Goal: Task Accomplishment & Management: Use online tool/utility

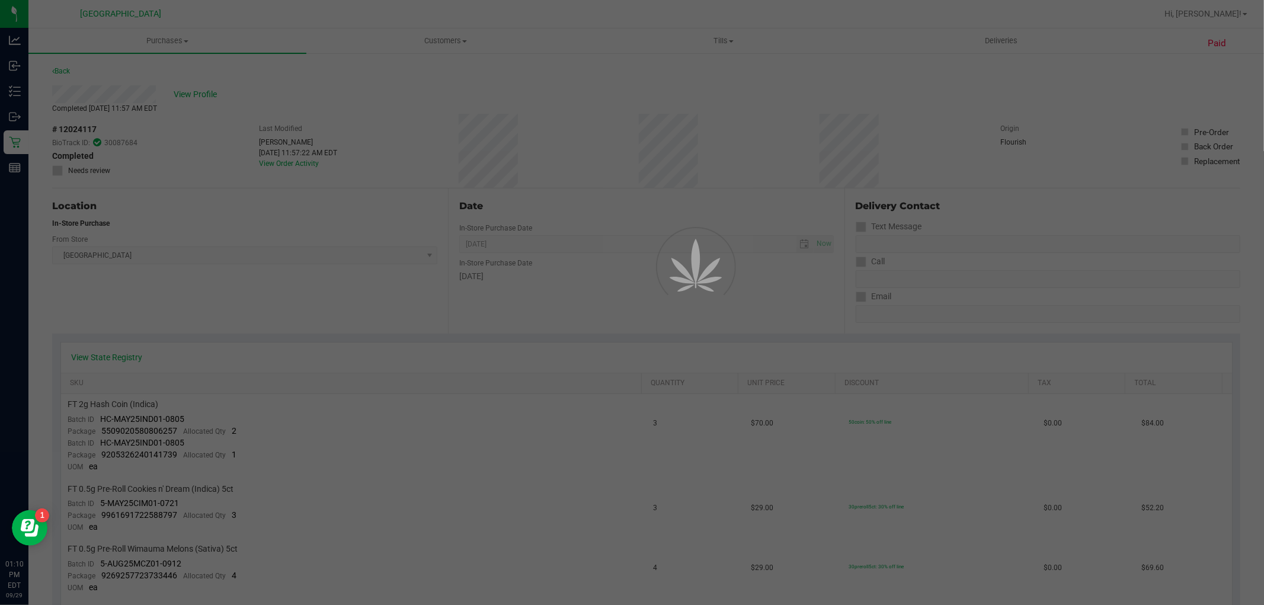
scroll to position [577, 0]
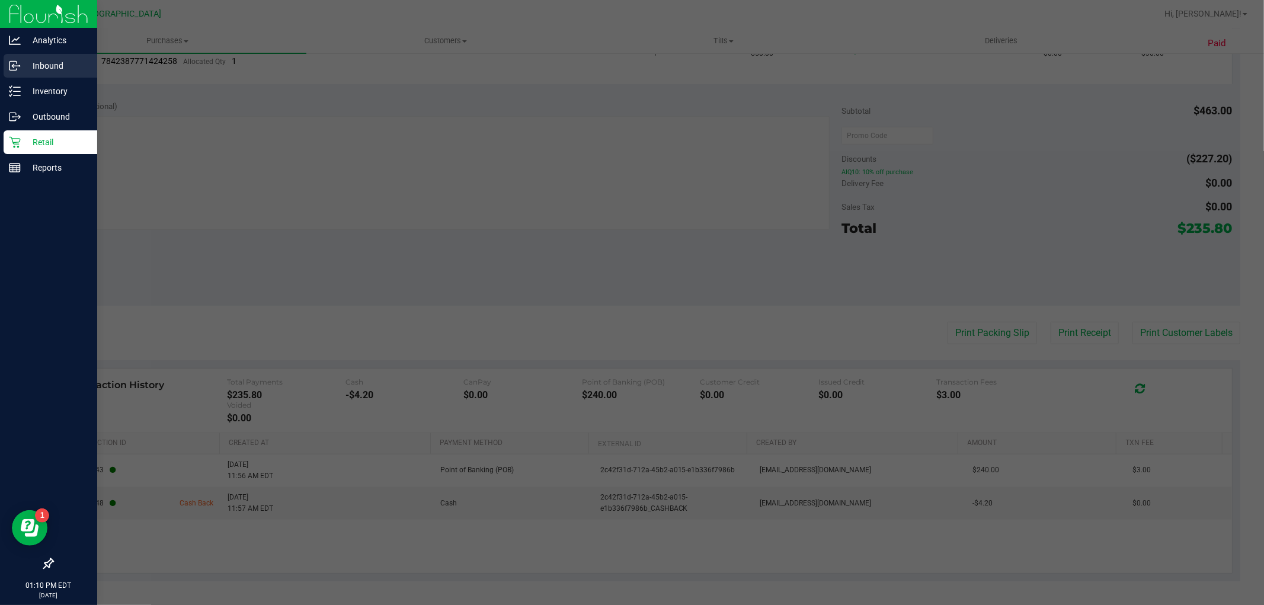
click at [59, 73] on div "Inbound" at bounding box center [51, 66] width 94 height 24
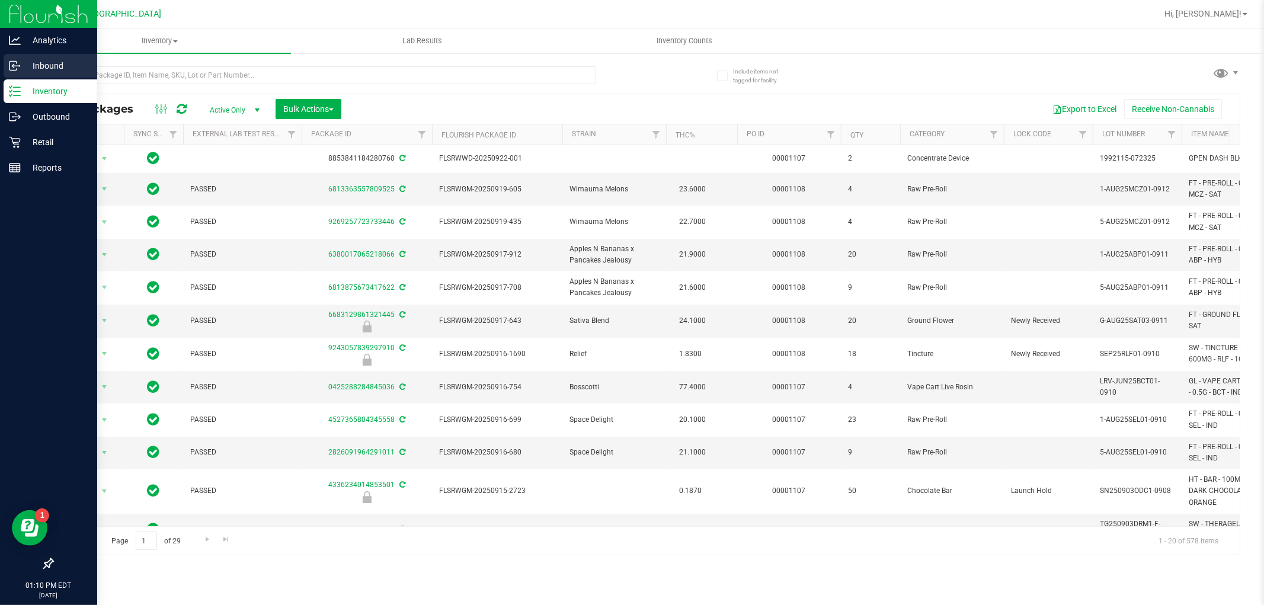
click at [58, 59] on p "Inbound" at bounding box center [56, 66] width 71 height 14
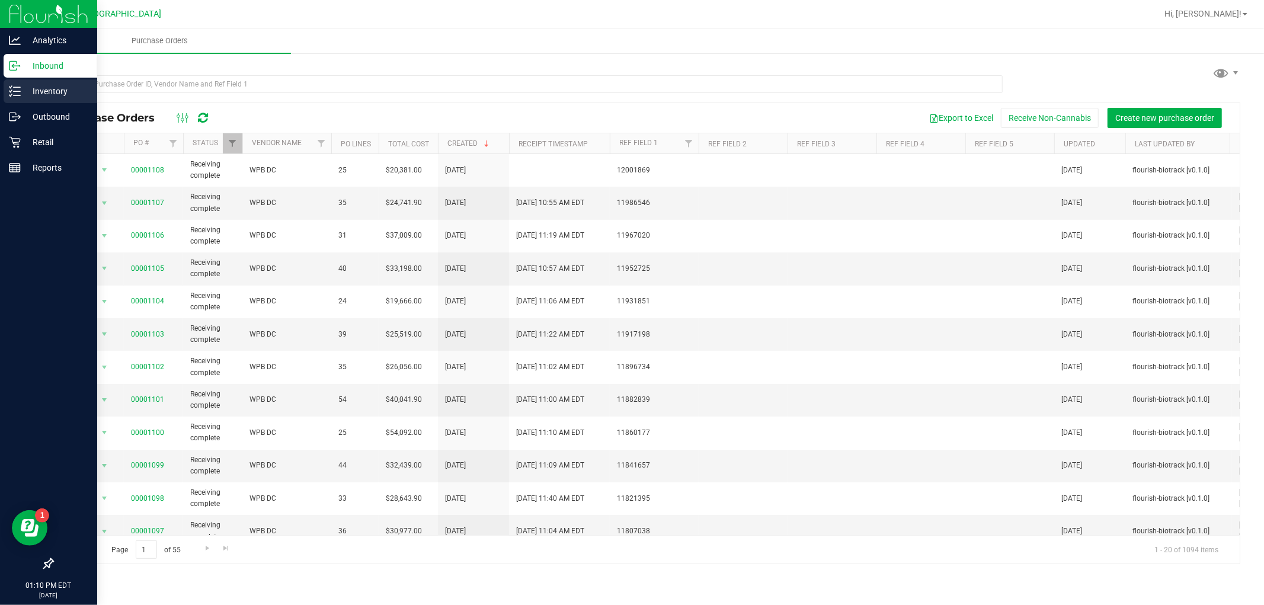
click at [60, 100] on div "Inventory" at bounding box center [51, 91] width 94 height 24
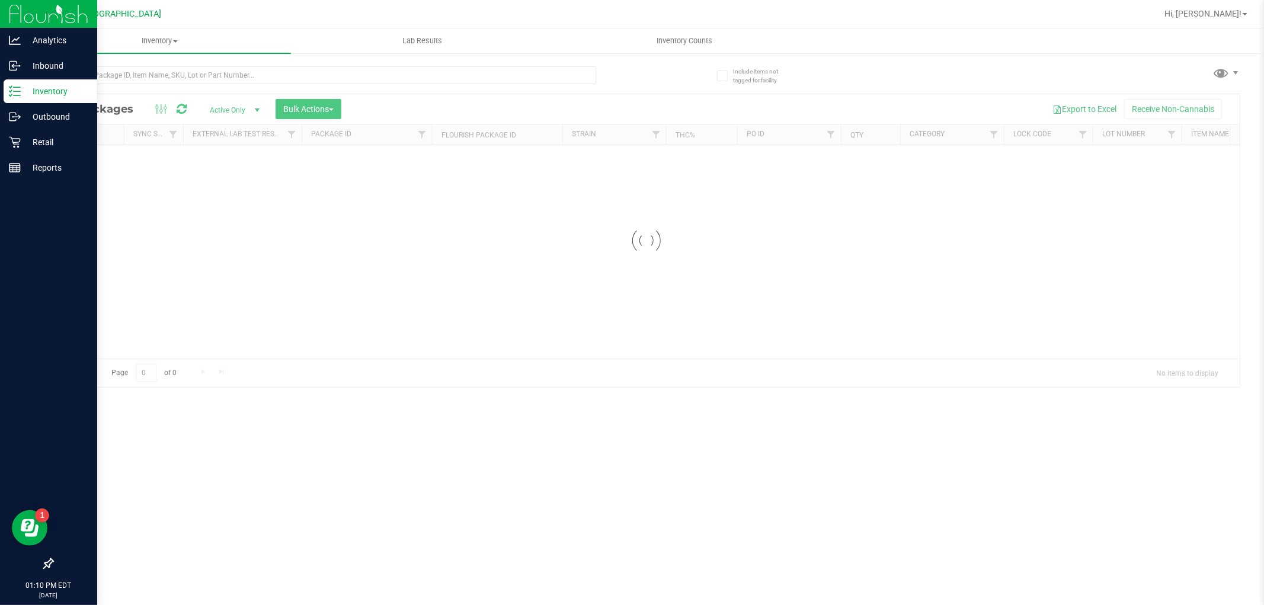
click at [78, 90] on p "Inventory" at bounding box center [56, 91] width 71 height 14
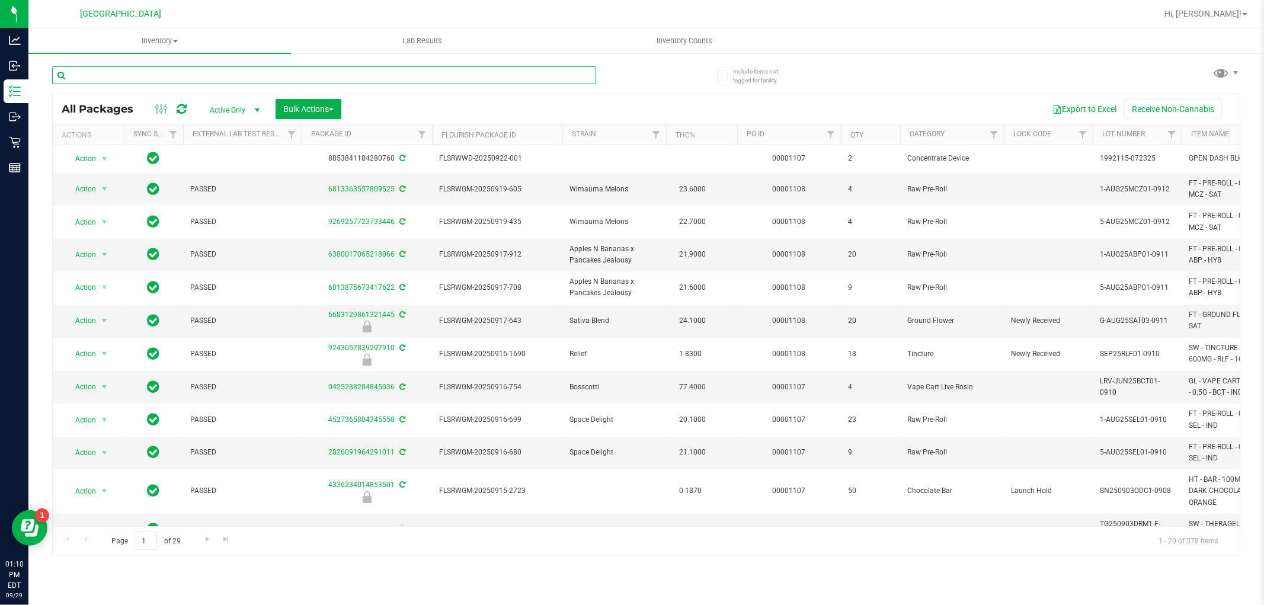
click at [184, 78] on input "text" at bounding box center [324, 75] width 544 height 18
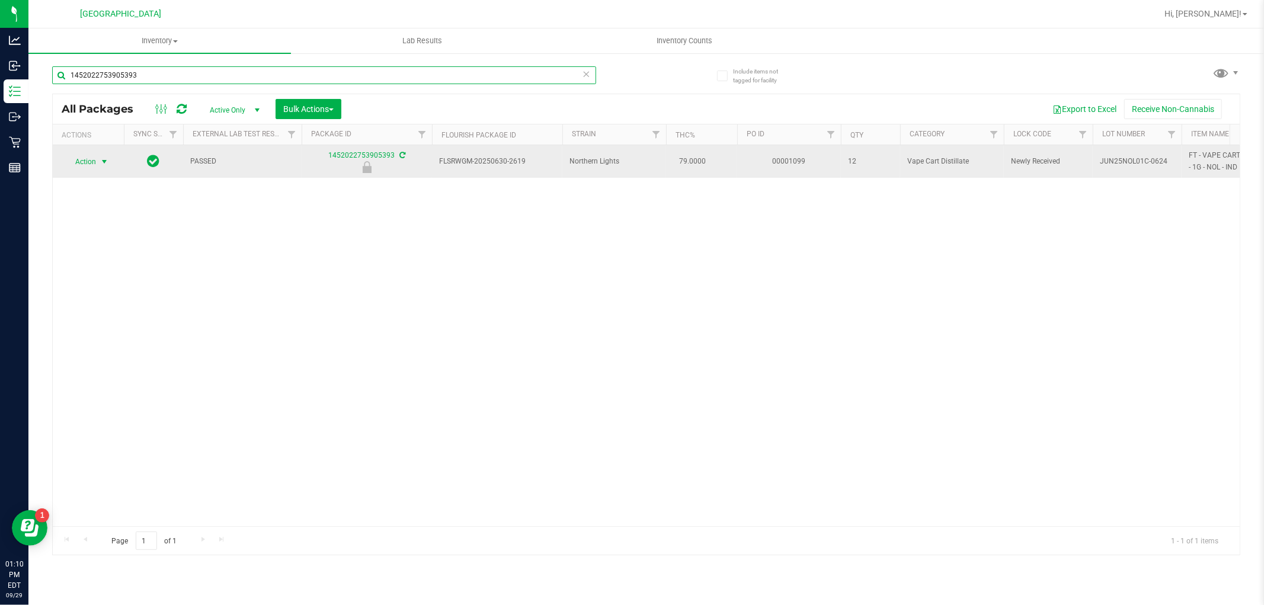
type input "1452022753905393"
click at [103, 161] on span "select" at bounding box center [104, 161] width 9 height 9
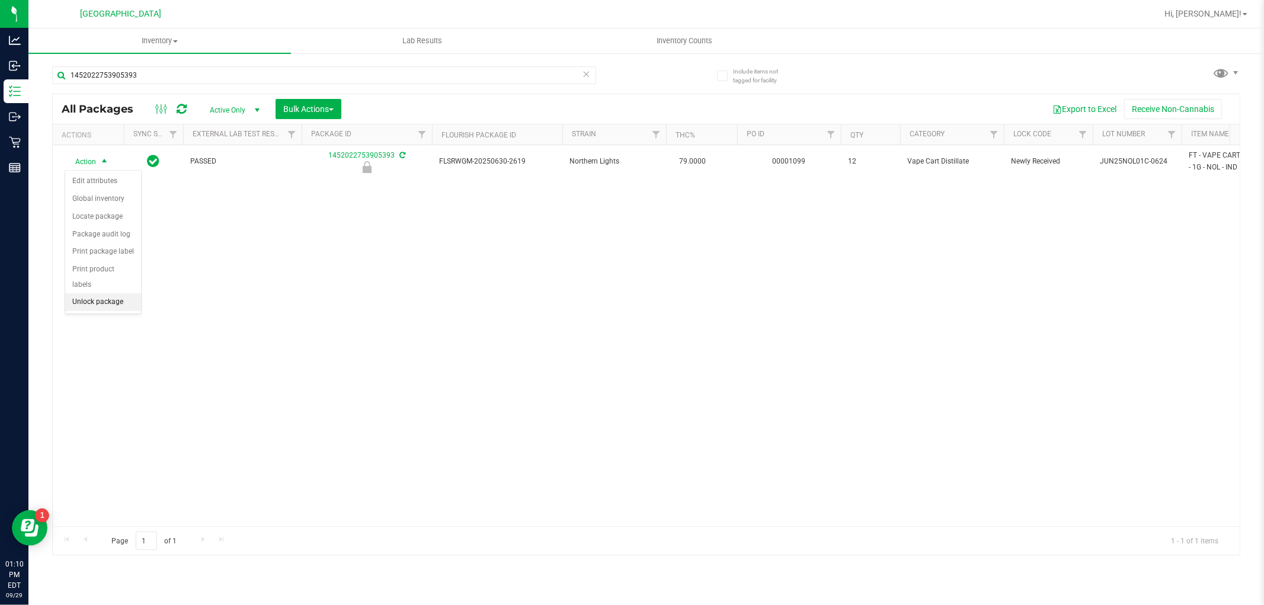
click at [98, 303] on li "Unlock package" at bounding box center [103, 302] width 76 height 18
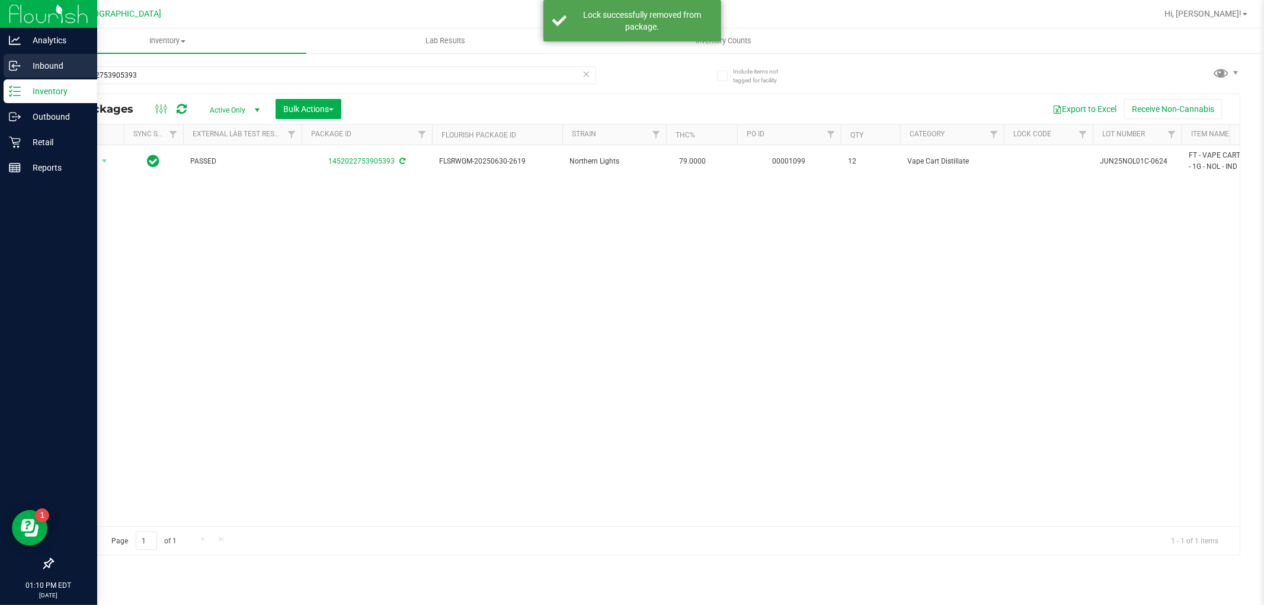
click at [19, 66] on circle at bounding box center [19, 66] width 2 height 2
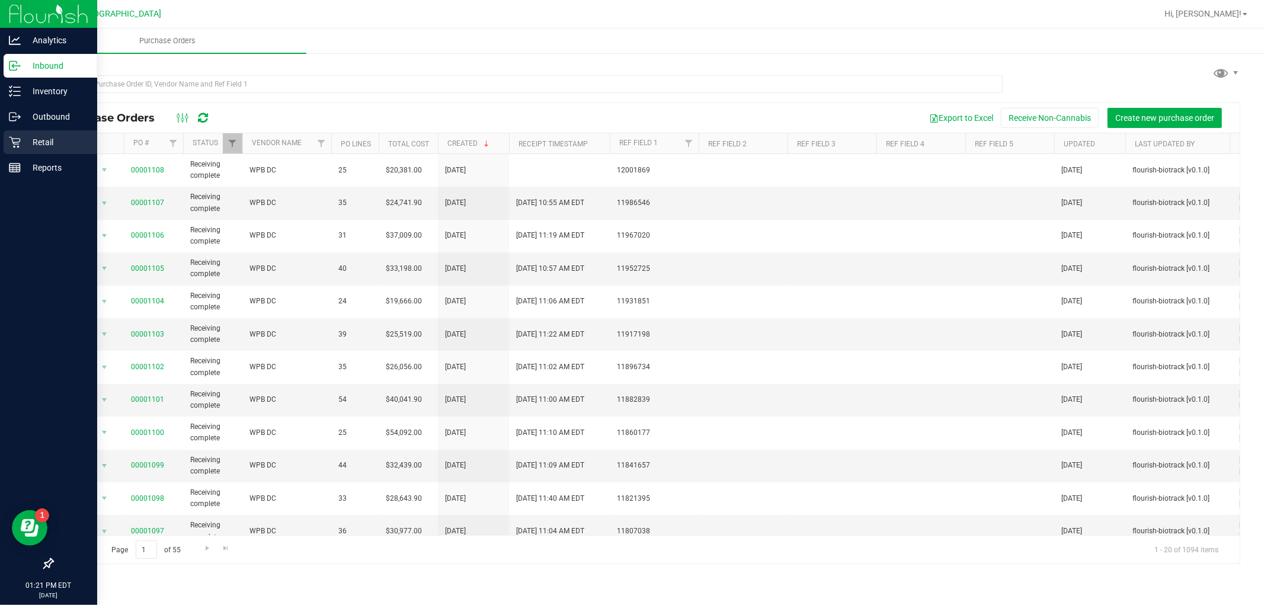
click at [9, 146] on icon at bounding box center [15, 142] width 12 height 12
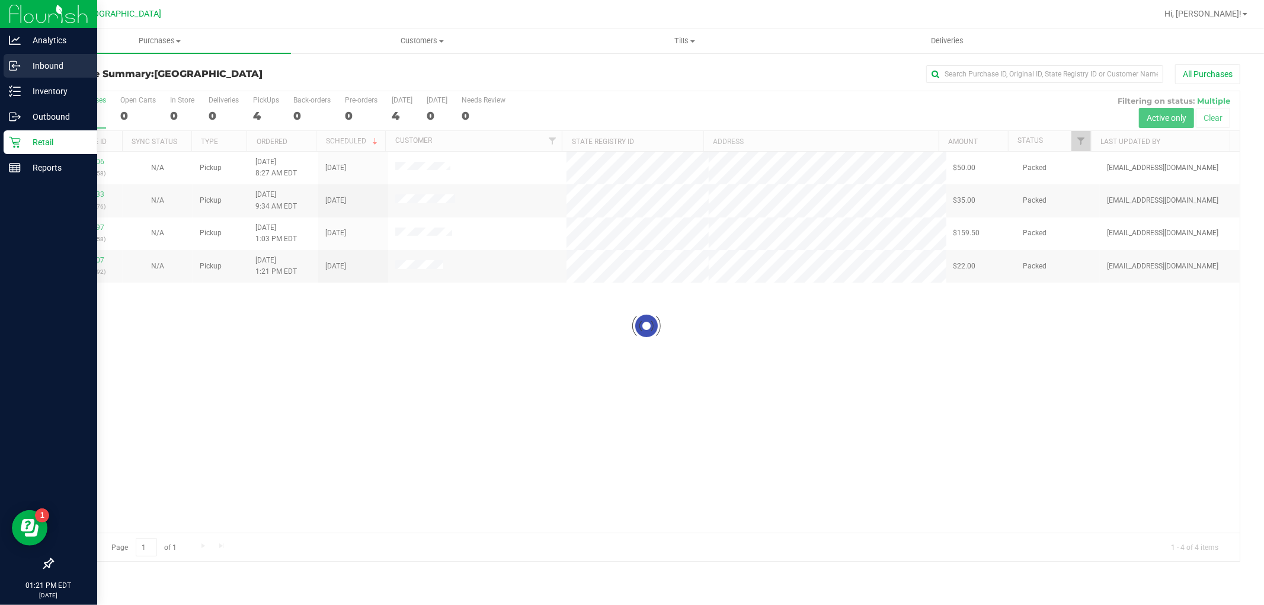
click at [49, 69] on p "Inbound" at bounding box center [56, 66] width 71 height 14
